Goal: Task Accomplishment & Management: Manage account settings

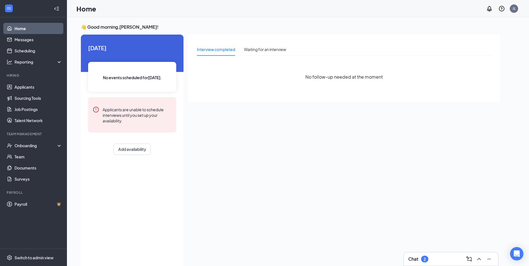
click at [421, 256] on div "Chat 2" at bounding box center [418, 259] width 20 height 7
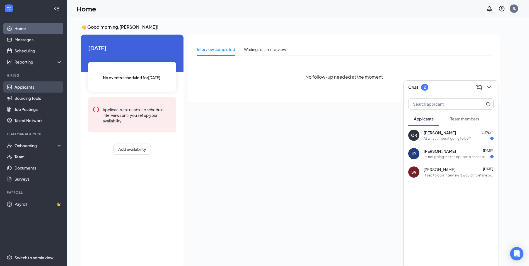
click at [19, 87] on link "Applicants" at bounding box center [38, 86] width 48 height 11
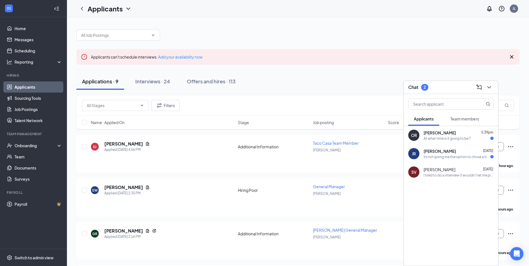
click at [493, 87] on div "Chat 2" at bounding box center [451, 87] width 94 height 13
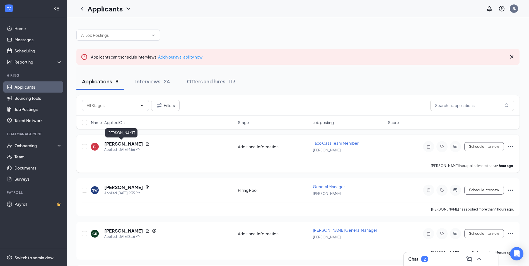
click at [112, 143] on h5 "[PERSON_NAME]" at bounding box center [123, 144] width 39 height 6
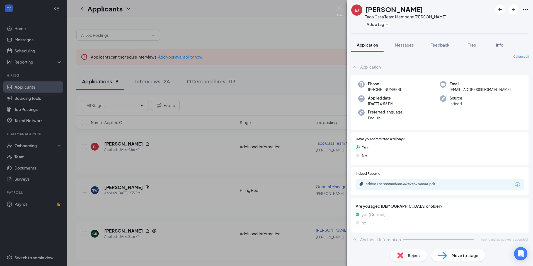
scroll to position [2, 0]
click at [403, 183] on div "add5d17e2eeca8d68e367e2e82f68a4f.pdf" at bounding box center [405, 183] width 78 height 4
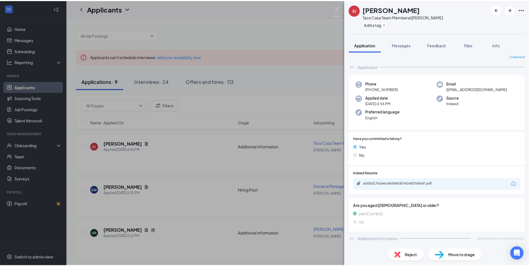
scroll to position [0, 0]
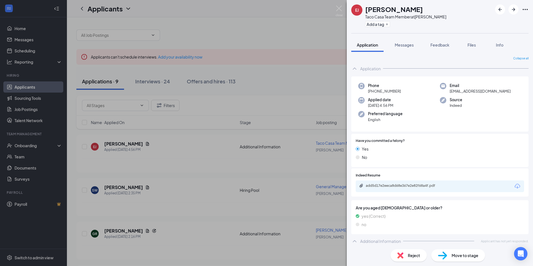
click at [131, 161] on div "[PERSON_NAME] Taco Casa Team Member at [PERSON_NAME] Add a tag Application Mess…" at bounding box center [266, 133] width 533 height 266
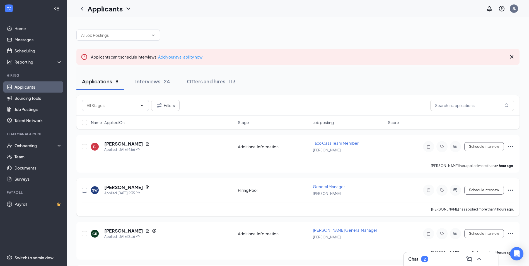
click at [85, 190] on input "checkbox" at bounding box center [84, 190] width 5 height 5
checkbox input "true"
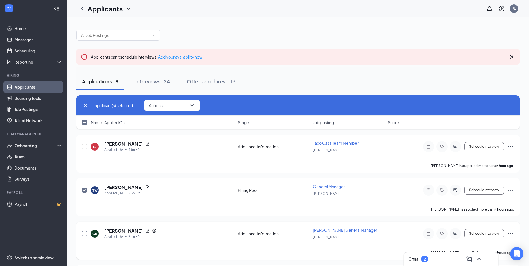
click at [86, 236] on input "checkbox" at bounding box center [84, 233] width 5 height 5
checkbox input "true"
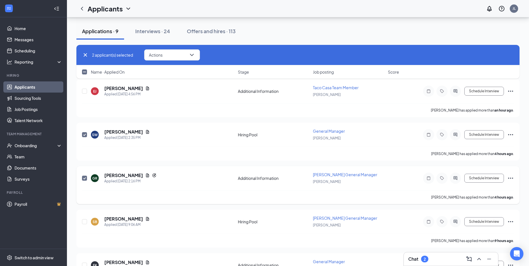
scroll to position [56, 0]
click at [83, 220] on input "checkbox" at bounding box center [84, 221] width 5 height 5
checkbox input "true"
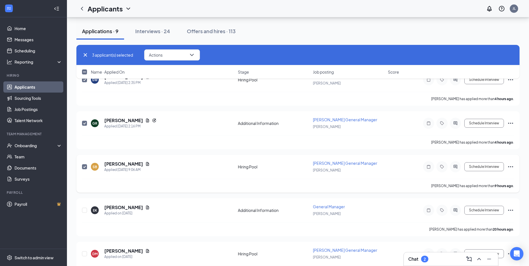
scroll to position [112, 0]
click at [85, 210] on input "checkbox" at bounding box center [84, 209] width 5 height 5
checkbox input "true"
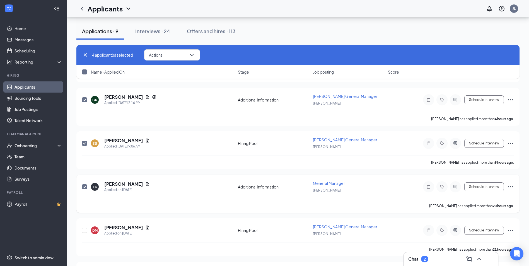
scroll to position [167, 0]
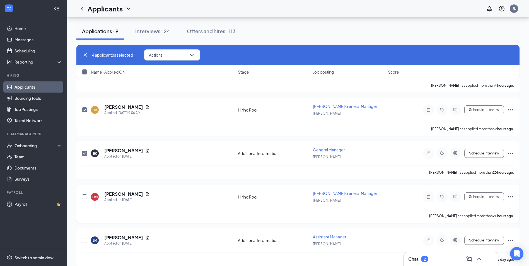
click at [85, 194] on input "checkbox" at bounding box center [84, 196] width 5 height 5
checkbox input "true"
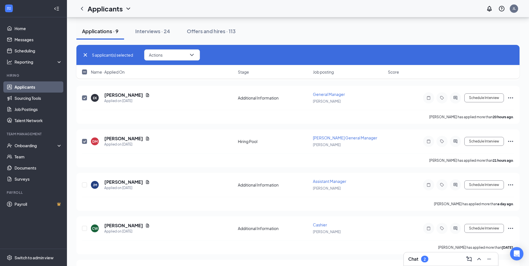
scroll to position [223, 0]
click at [83, 187] on input "checkbox" at bounding box center [84, 184] width 5 height 5
checkbox input "true"
click at [86, 228] on input "checkbox" at bounding box center [84, 228] width 5 height 5
checkbox input "true"
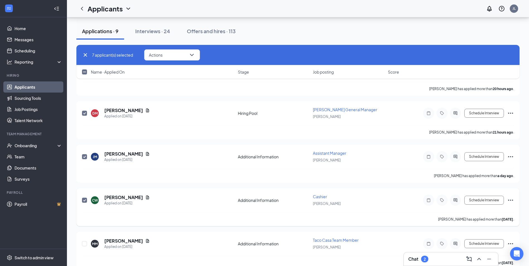
scroll to position [261, 0]
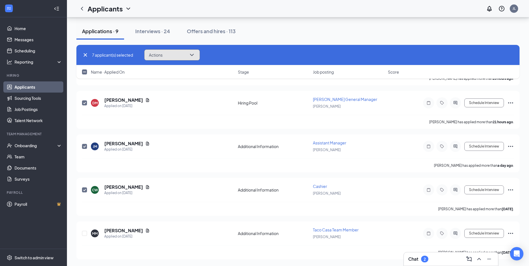
click at [192, 53] on icon "ChevronDown" at bounding box center [191, 55] width 7 height 7
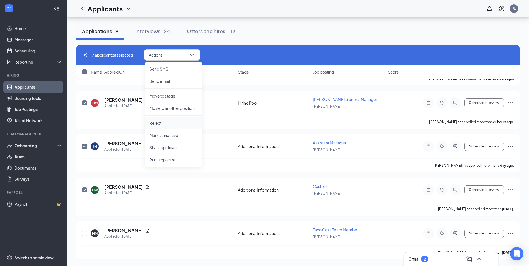
click at [165, 122] on p "Reject" at bounding box center [173, 123] width 48 height 6
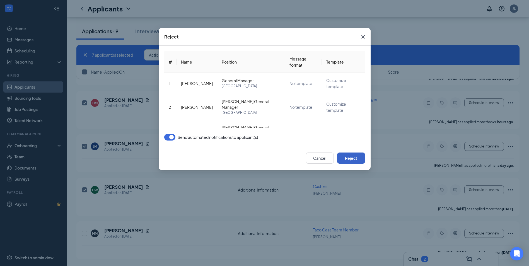
click at [362, 157] on button "Reject" at bounding box center [351, 158] width 28 height 11
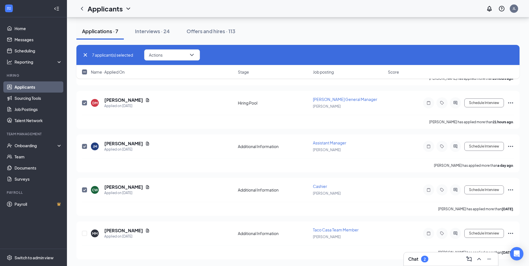
checkbox input "false"
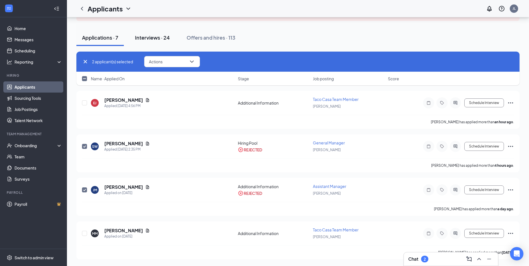
click at [153, 33] on button "Interviews · 24" at bounding box center [152, 37] width 46 height 17
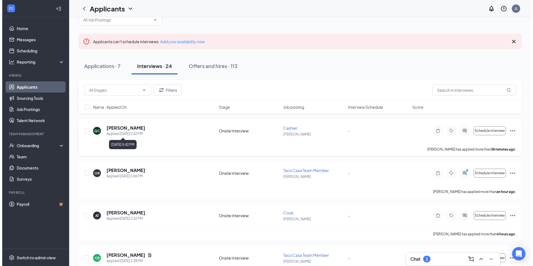
scroll to position [28, 0]
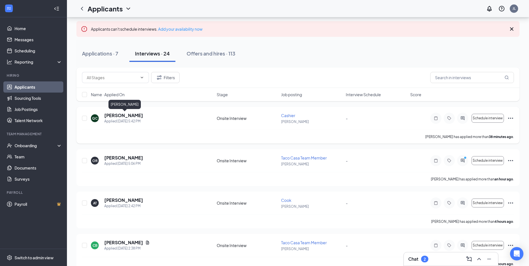
click at [119, 115] on h5 "[PERSON_NAME]" at bounding box center [123, 115] width 39 height 6
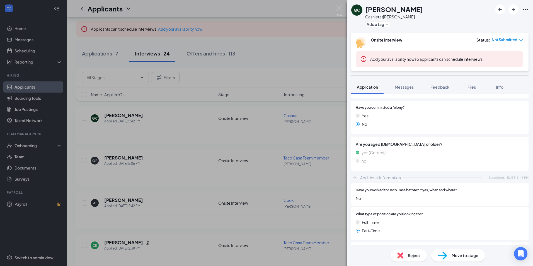
scroll to position [49, 0]
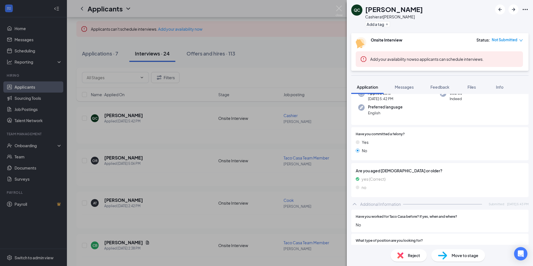
click at [162, 168] on div "QC [PERSON_NAME] Cashier at [PERSON_NAME] Add a tag Onsite Interview Status : N…" at bounding box center [266, 133] width 533 height 266
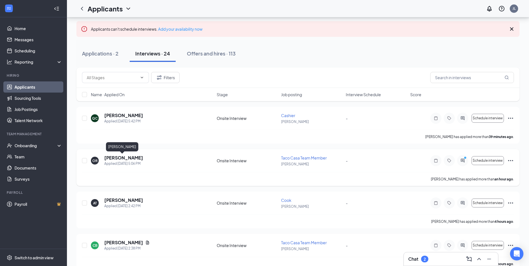
click at [124, 158] on h5 "[PERSON_NAME]" at bounding box center [123, 158] width 39 height 6
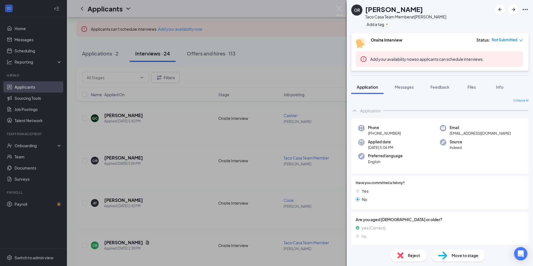
click at [150, 151] on div "OR [PERSON_NAME] Casa Team Member at [PERSON_NAME] Add a tag Onsite Interview S…" at bounding box center [266, 133] width 533 height 266
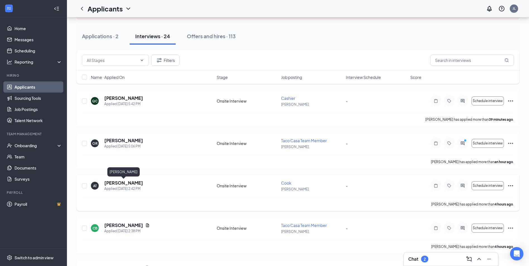
scroll to position [84, 0]
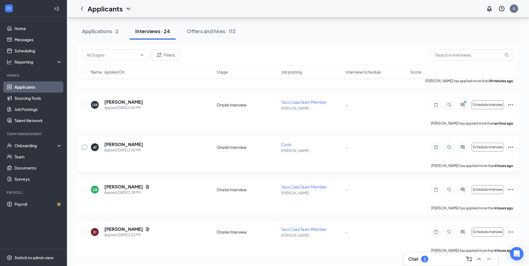
click at [86, 148] on input "checkbox" at bounding box center [84, 147] width 5 height 5
checkbox input "true"
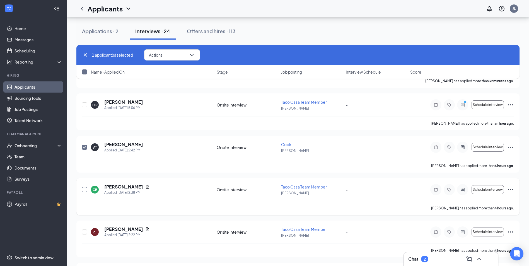
click at [84, 189] on input "checkbox" at bounding box center [84, 189] width 5 height 5
checkbox input "true"
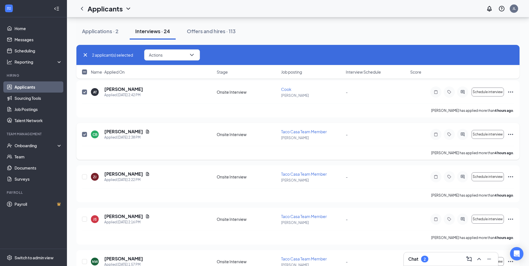
scroll to position [139, 0]
click at [84, 175] on input "checkbox" at bounding box center [84, 176] width 5 height 5
checkbox input "true"
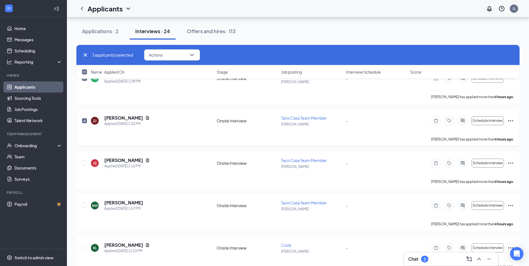
scroll to position [195, 0]
click at [85, 162] on input "checkbox" at bounding box center [84, 162] width 5 height 5
checkbox input "true"
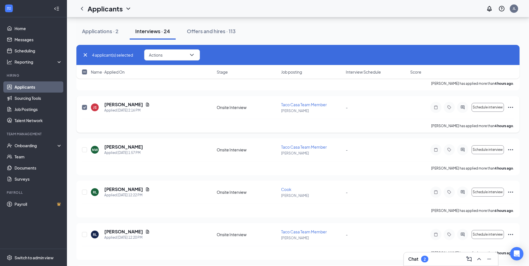
scroll to position [251, 0]
click at [84, 149] on input "checkbox" at bounding box center [84, 149] width 5 height 5
checkbox input "true"
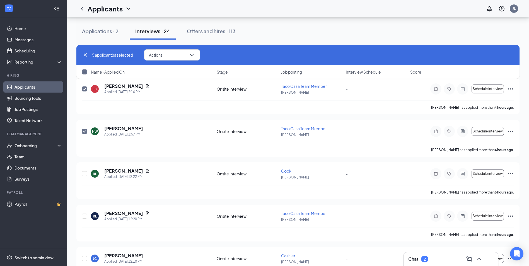
scroll to position [279, 0]
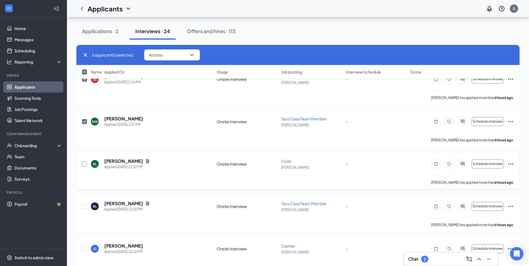
click at [84, 163] on input "checkbox" at bounding box center [84, 163] width 5 height 5
checkbox input "true"
click at [83, 204] on div at bounding box center [85, 206] width 6 height 12
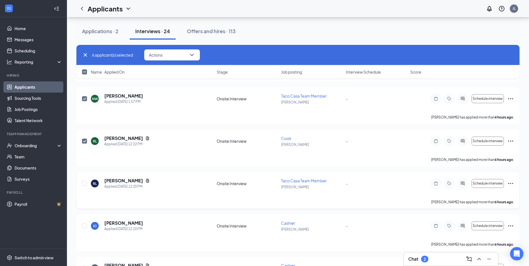
scroll to position [362, 0]
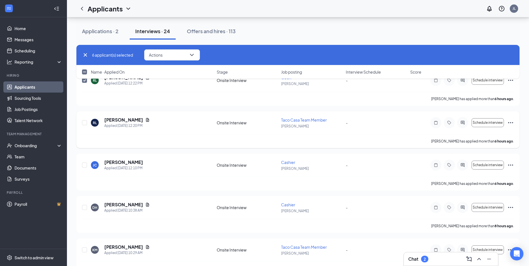
click at [81, 122] on div "[PERSON_NAME] Applied [DATE] 12:20 PM Onsite Interview Taco Casa Team Member [P…" at bounding box center [297, 129] width 443 height 37
click at [83, 123] on input "checkbox" at bounding box center [84, 122] width 5 height 5
checkbox input "true"
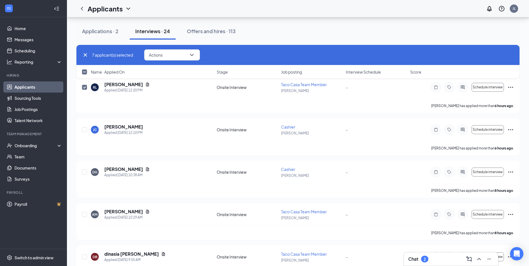
scroll to position [418, 0]
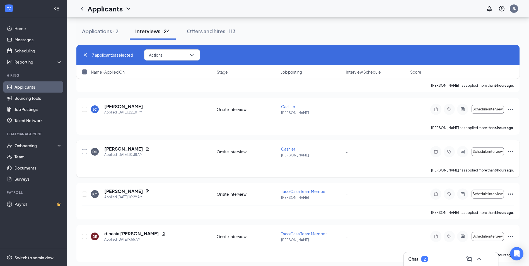
click at [84, 152] on input "checkbox" at bounding box center [84, 151] width 5 height 5
checkbox input "true"
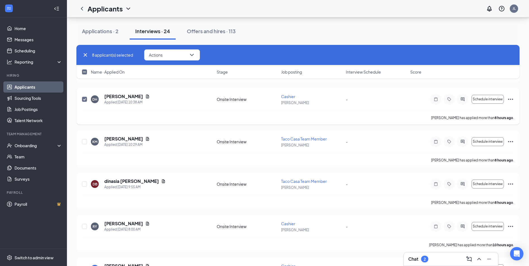
scroll to position [474, 0]
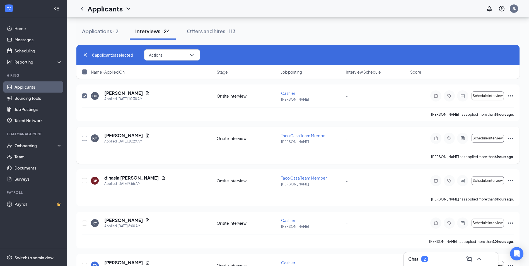
click at [85, 136] on input "checkbox" at bounding box center [84, 138] width 5 height 5
checkbox input "true"
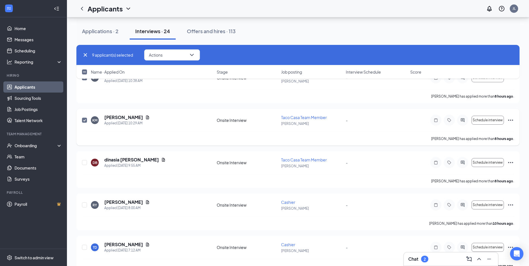
scroll to position [502, 0]
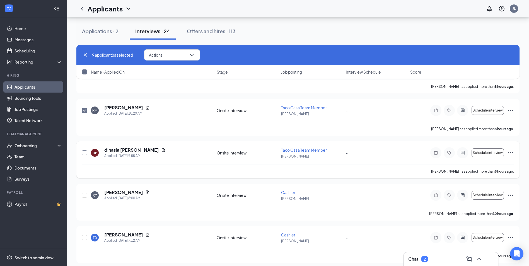
click at [86, 153] on input "checkbox" at bounding box center [84, 152] width 5 height 5
checkbox input "true"
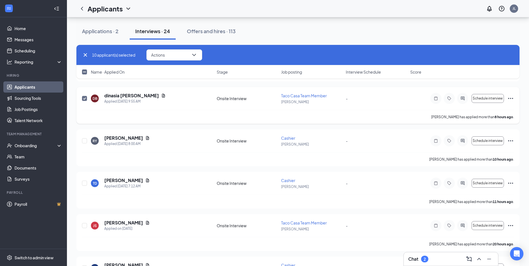
scroll to position [558, 0]
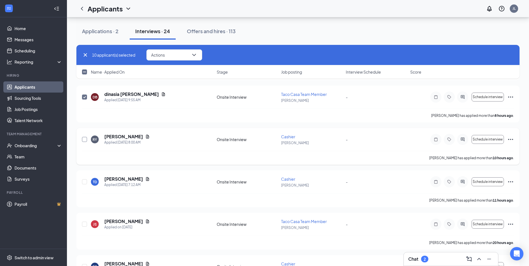
click at [84, 140] on input "checkbox" at bounding box center [84, 139] width 5 height 5
checkbox input "true"
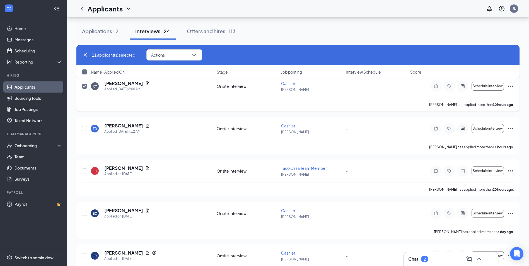
scroll to position [613, 0]
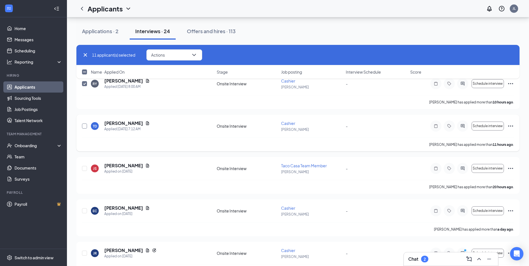
click at [83, 127] on input "checkbox" at bounding box center [84, 126] width 5 height 5
checkbox input "true"
click at [84, 169] on input "checkbox" at bounding box center [84, 168] width 5 height 5
checkbox input "true"
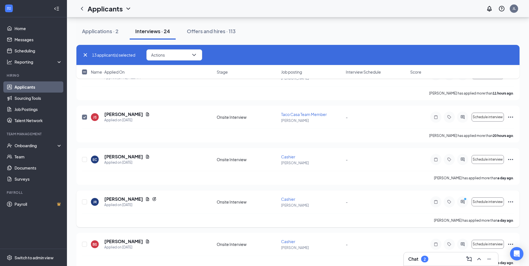
scroll to position [697, 0]
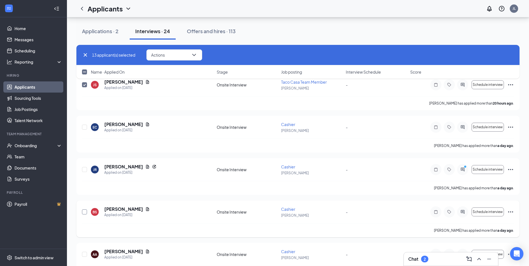
click at [85, 209] on input "checkbox" at bounding box center [84, 211] width 5 height 5
checkbox input "true"
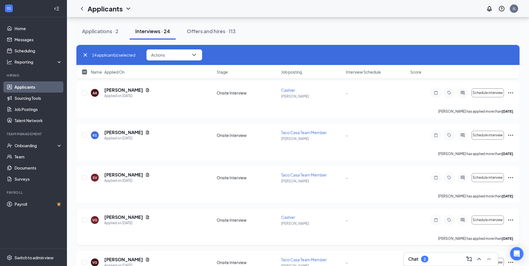
scroll to position [887, 0]
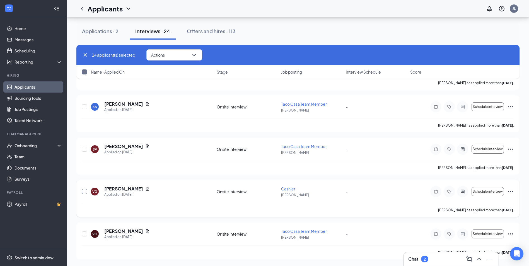
click at [86, 193] on input "checkbox" at bounding box center [84, 191] width 5 height 5
checkbox input "true"
click at [88, 235] on div "VG [PERSON_NAME] Applied on [DATE] Onsite Interview Taco Casa Team Member [PERS…" at bounding box center [298, 236] width 432 height 17
click at [87, 234] on div at bounding box center [85, 234] width 6 height 12
click at [84, 235] on input "checkbox" at bounding box center [84, 233] width 5 height 5
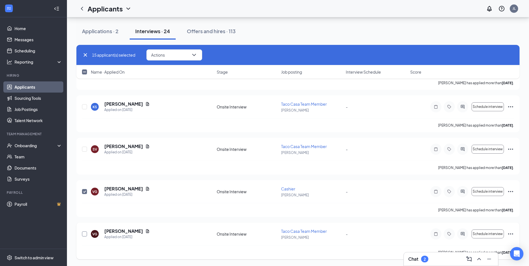
checkbox input "true"
click at [193, 54] on icon "ChevronDown" at bounding box center [194, 55] width 7 height 7
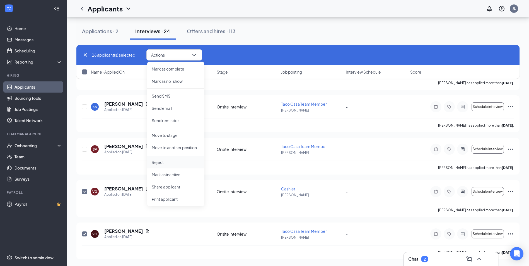
click at [164, 160] on p "Reject" at bounding box center [176, 162] width 48 height 6
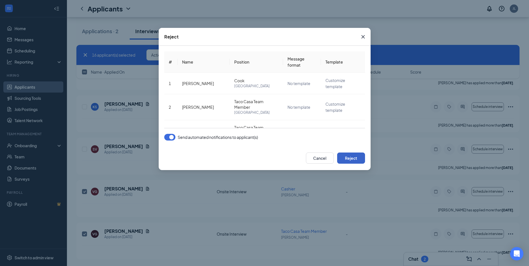
click at [354, 156] on button "Reject" at bounding box center [351, 158] width 28 height 11
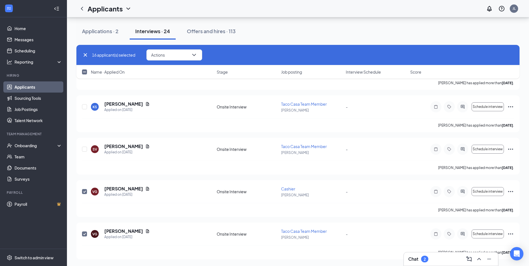
checkbox input "false"
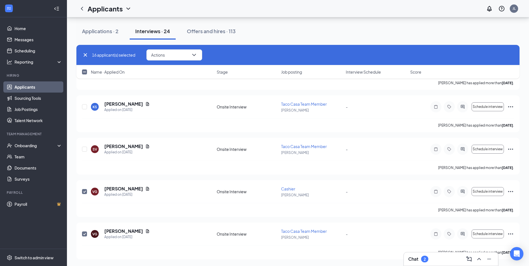
checkbox input "false"
checkbox input "true"
checkbox input "false"
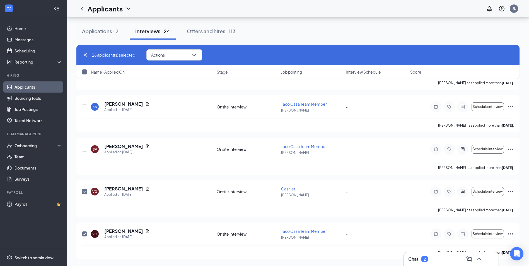
checkbox input "false"
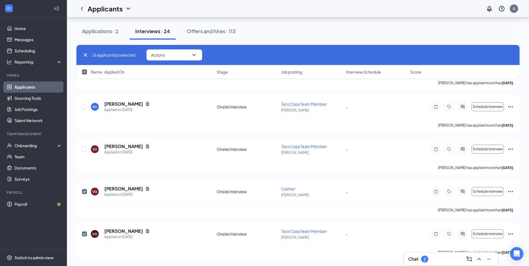
checkbox input "false"
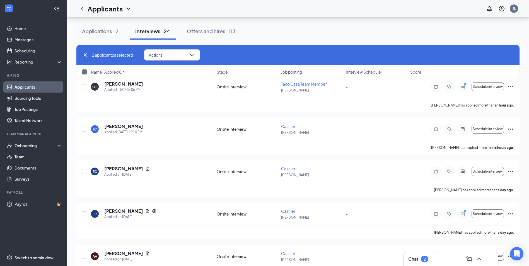
scroll to position [415, 0]
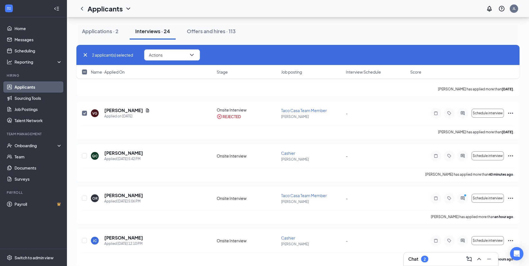
click at [426, 260] on div "2" at bounding box center [424, 259] width 2 height 5
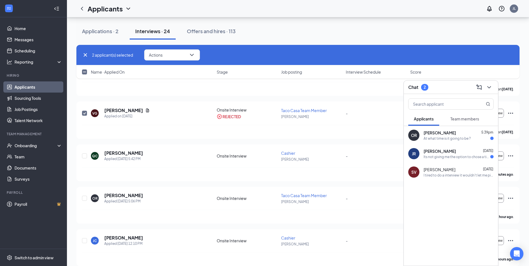
click at [446, 141] on div "OR [PERSON_NAME] 5:39pm At what time is it going to be ?" at bounding box center [451, 135] width 94 height 18
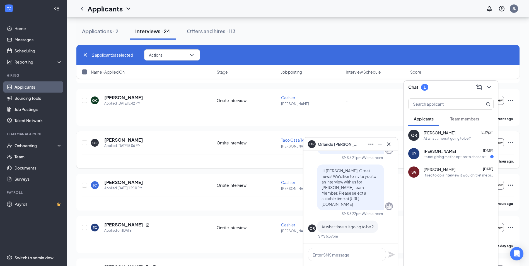
scroll to position [471, 0]
click at [387, 143] on icon "Cross" at bounding box center [388, 144] width 7 height 7
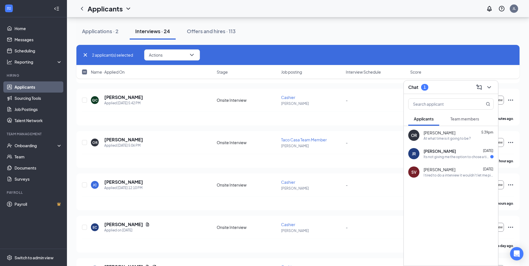
click at [444, 154] on div "Its not giving me the option to chose a time" at bounding box center [456, 156] width 67 height 5
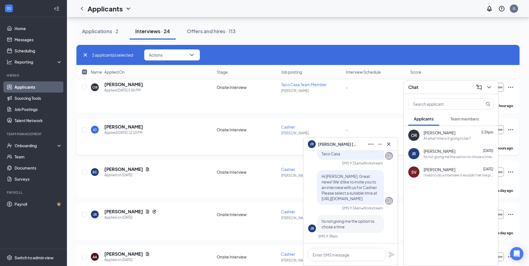
scroll to position [527, 0]
click at [389, 142] on icon "Cross" at bounding box center [388, 144] width 7 height 7
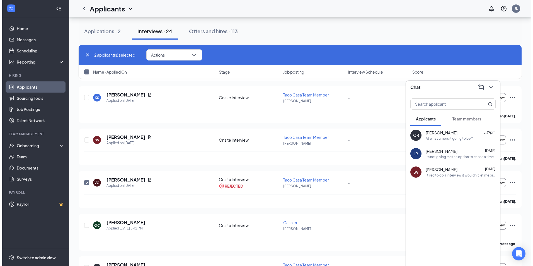
scroll to position [415, 0]
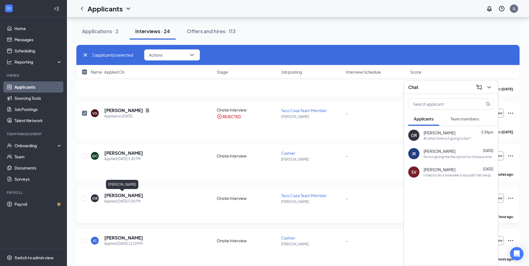
click at [121, 192] on div "OR [PERSON_NAME] Applied [DATE] 5:06 PM Onsite Interview Taco Casa Team Member …" at bounding box center [297, 205] width 443 height 37
click at [118, 195] on h5 "[PERSON_NAME]" at bounding box center [123, 195] width 39 height 6
checkbox input "false"
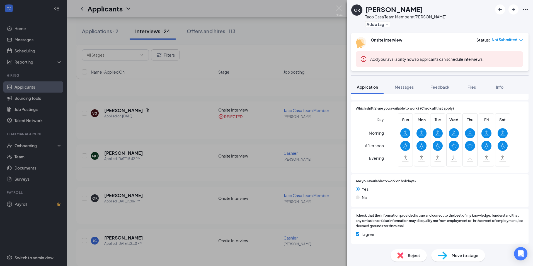
scroll to position [216, 0]
